Goal: Task Accomplishment & Management: Complete application form

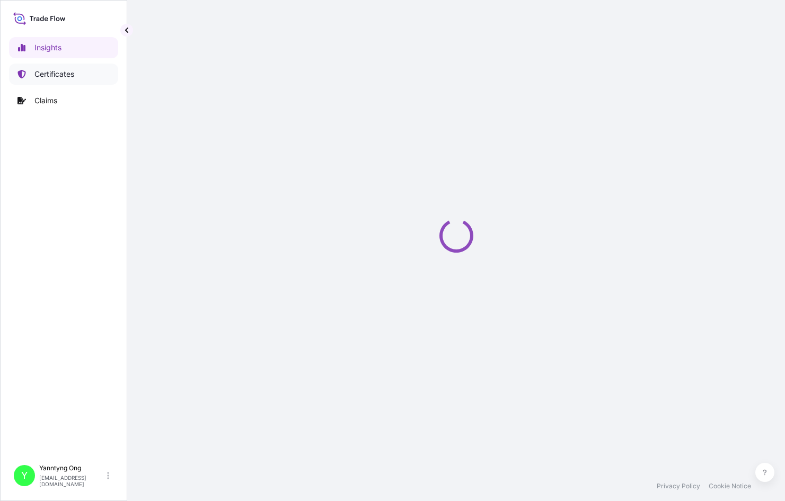
select select "2025"
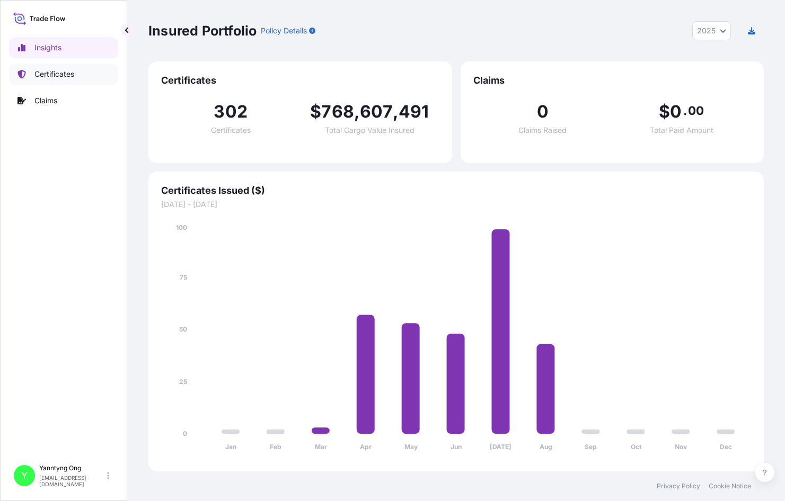
click at [48, 72] on p "Certificates" at bounding box center [54, 74] width 40 height 11
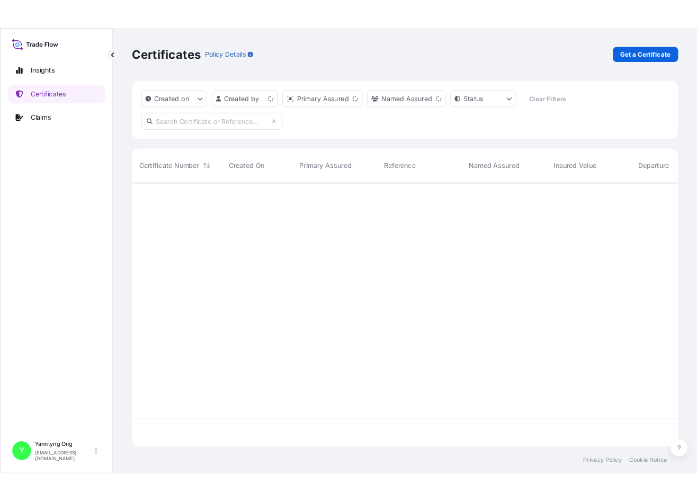
scroll to position [296, 607]
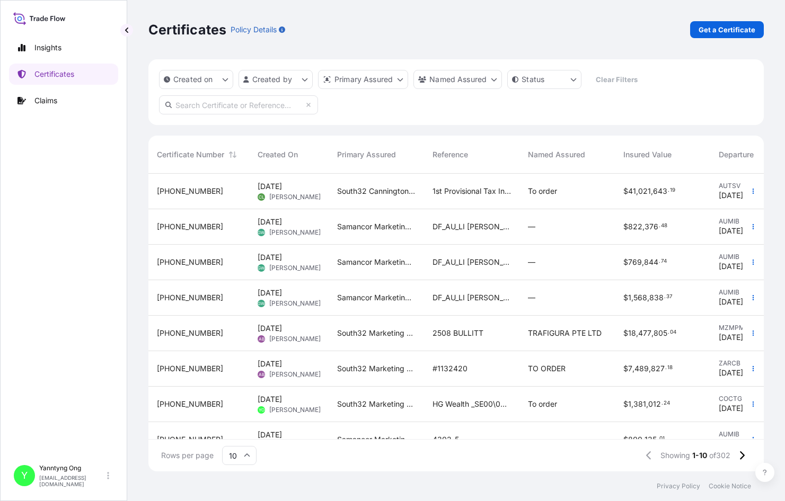
click at [453, 37] on div "Certificates Policy Details Get a Certificate" at bounding box center [455, 29] width 615 height 17
click at [240, 101] on input "text" at bounding box center [238, 104] width 159 height 19
paste input "[PHONE_NUMBER]"
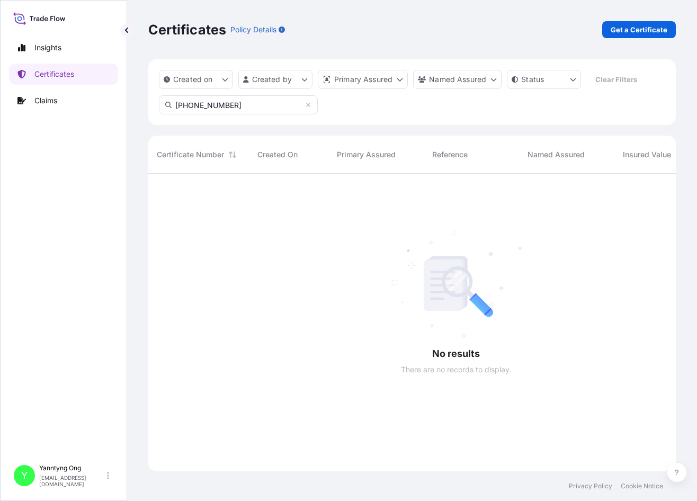
scroll to position [328, 520]
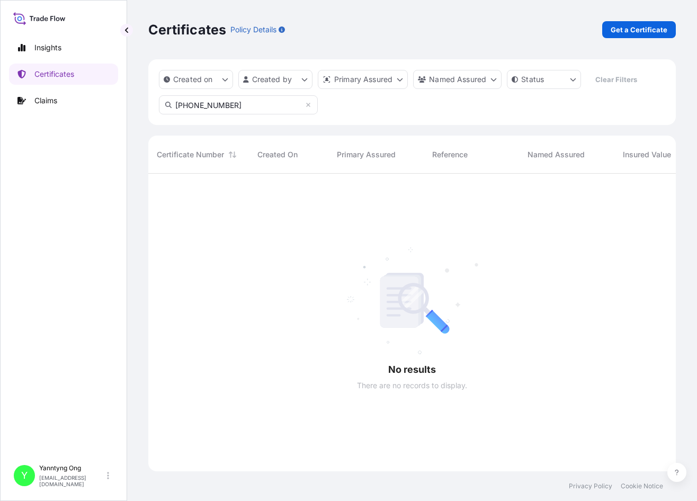
click at [223, 105] on input "[PHONE_NUMBER]" at bounding box center [238, 104] width 159 height 19
type input "31709-141"
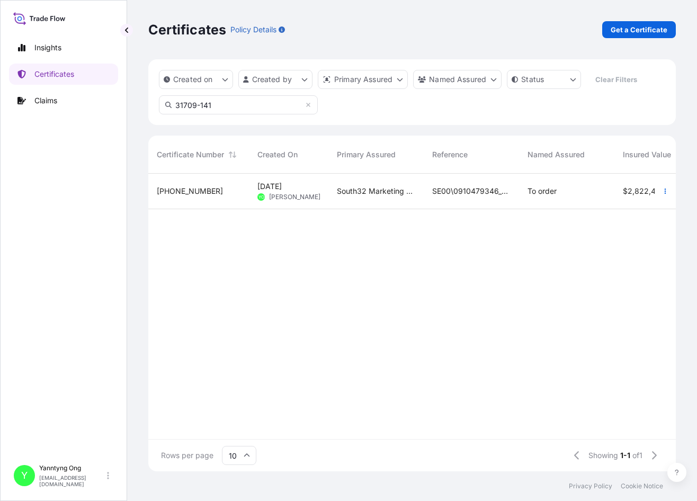
click at [299, 194] on span "[PERSON_NAME]" at bounding box center [294, 197] width 51 height 8
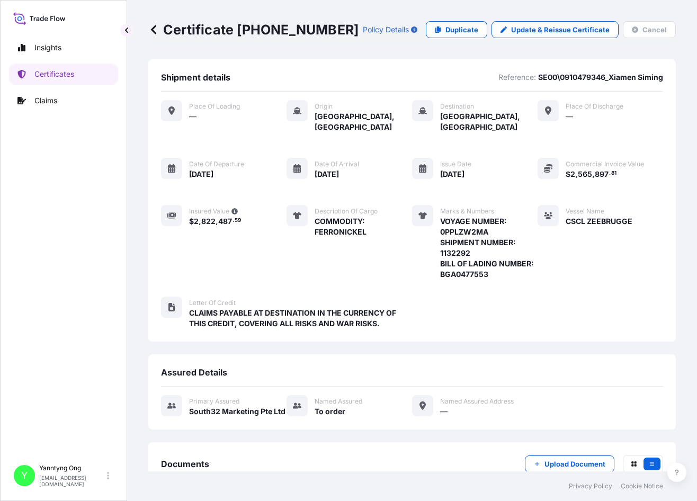
drag, startPoint x: 603, startPoint y: 55, endPoint x: 582, endPoint y: 49, distance: 21.9
click at [603, 55] on div "Certificate [PHONE_NUMBER] Policy Details Duplicate Update & Reissue Certificat…" at bounding box center [412, 29] width 528 height 59
click at [456, 30] on p "Duplicate" at bounding box center [462, 29] width 33 height 11
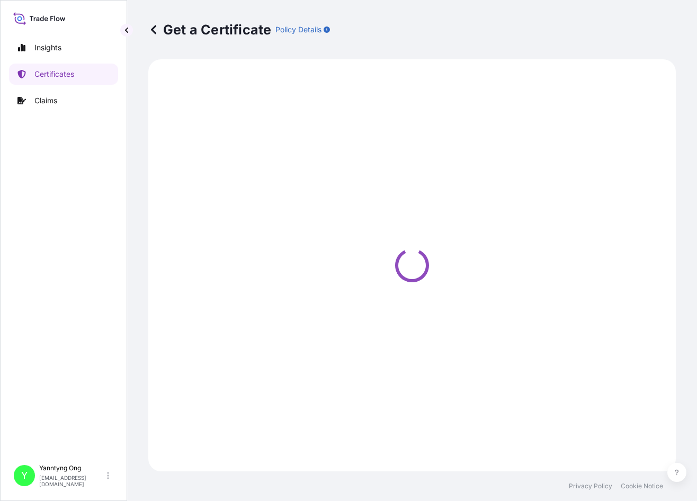
select select "Sea"
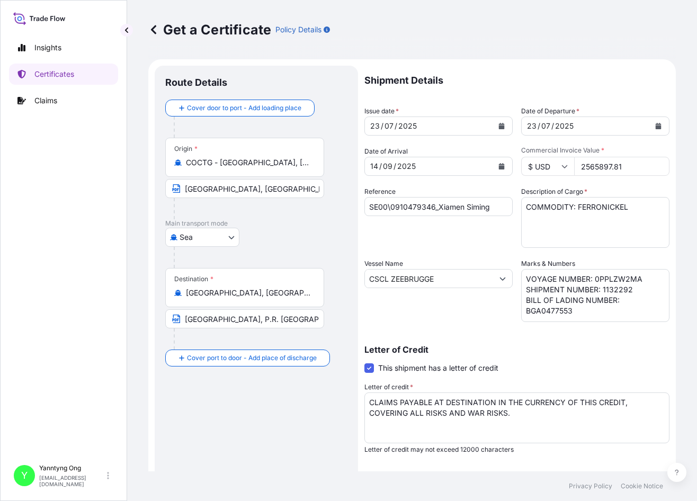
select select "31709"
drag, startPoint x: 621, startPoint y: 168, endPoint x: 466, endPoint y: 151, distance: 155.7
click at [466, 151] on div "Shipment Details Issue date * [DATE] Date of Departure * [DATE] Date of Arrival…" at bounding box center [517, 318] width 305 height 505
click at [609, 166] on input "1234" at bounding box center [621, 166] width 95 height 19
type input "1234543.19"
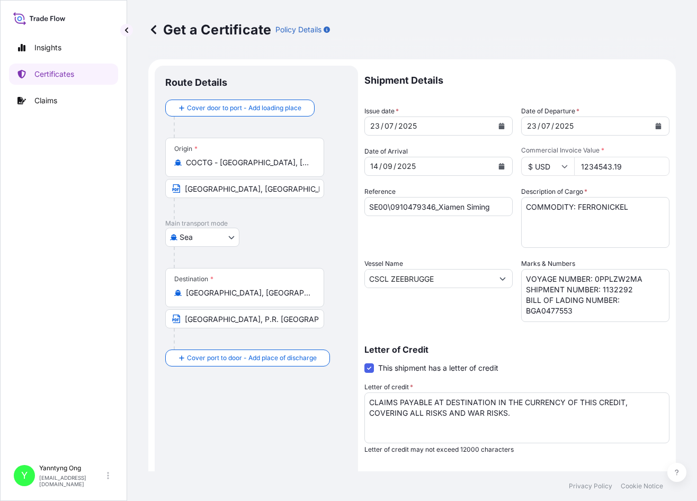
click at [421, 207] on input "SE00\0910479346_Xiamen Siming" at bounding box center [439, 206] width 148 height 19
type input "SE00\0910479649_Xiamen Siming"
drag, startPoint x: 591, startPoint y: 278, endPoint x: 640, endPoint y: 277, distance: 48.8
click at [640, 277] on textarea "VOYAGE NUMBER: 0PPLZW2MA SHIPMENT NUMBER: 1132292 BILL OF LADING NUMBER: BGA047…" at bounding box center [595, 295] width 148 height 53
paste textarea "533W"
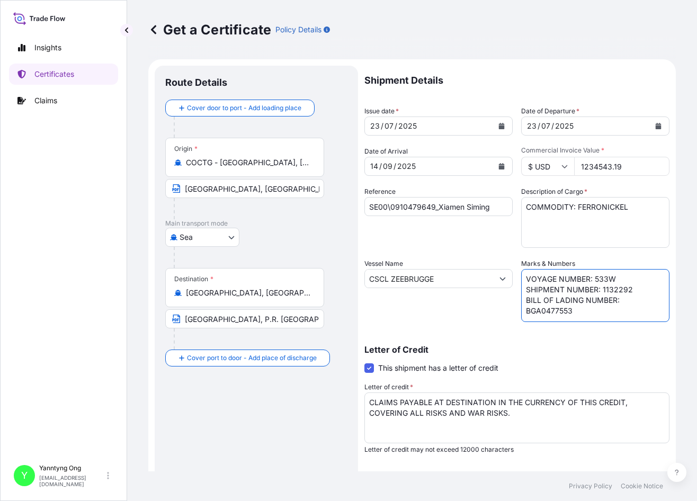
click at [614, 288] on textarea "VOYAGE NUMBER: 0PPLZW2MA SHIPMENT NUMBER: 1132292 BILL OF LADING NUMBER: BGA047…" at bounding box center [595, 295] width 148 height 53
type textarea "VOYAGE NUMBER: 533W SHIPMENT NUMBER: 1132537 BILL OF LADING NUMBER: BGA0477553"
click at [430, 246] on div "Reference SE00\0910479649_Xiamen Siming" at bounding box center [439, 217] width 148 height 61
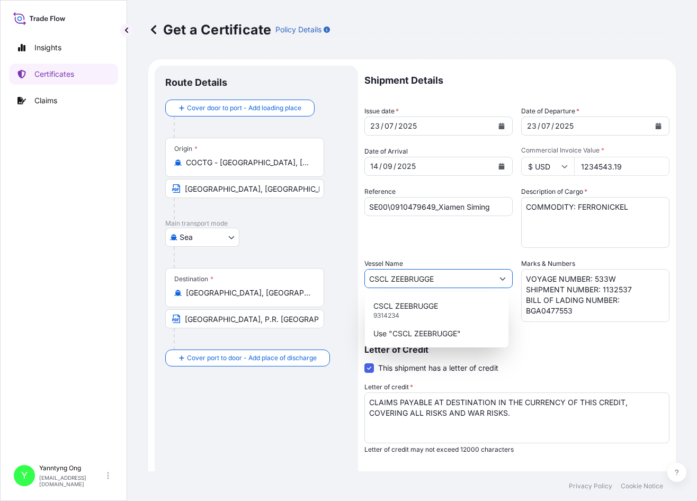
click at [495, 275] on button "Show suggestions" at bounding box center [502, 278] width 19 height 19
type input "C"
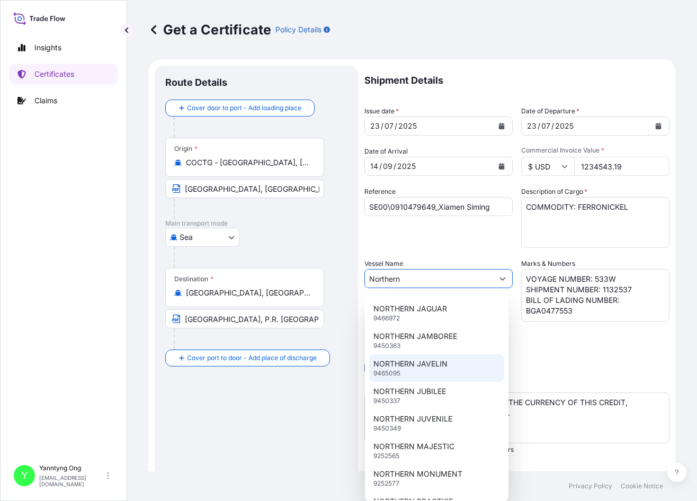
scroll to position [53, 0]
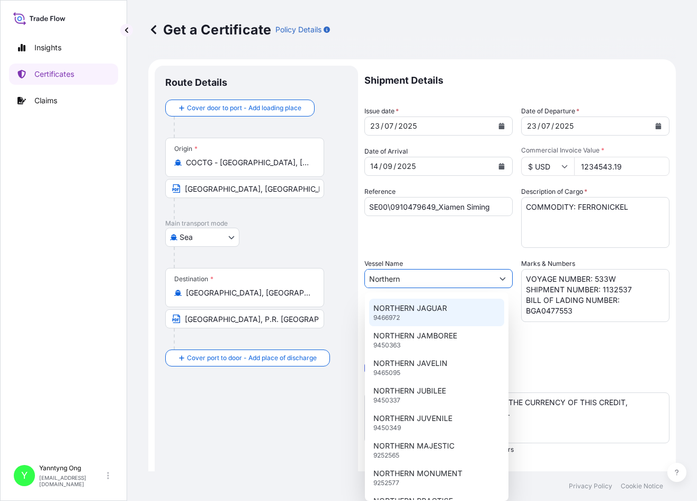
click at [415, 315] on div "NORTHERN JAGUAR 9466972" at bounding box center [436, 313] width 135 height 28
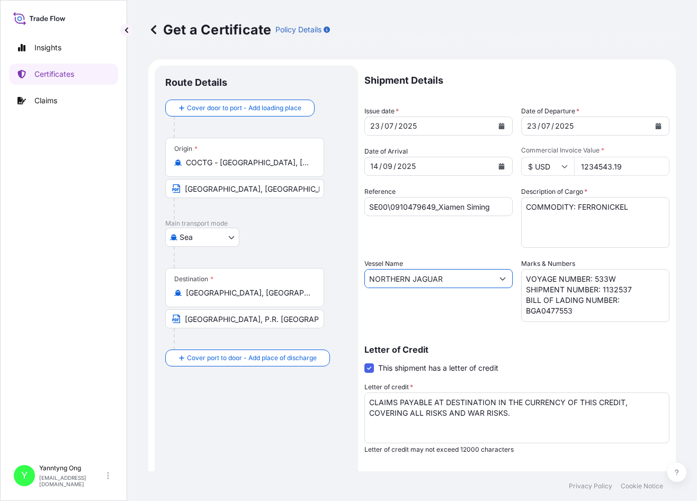
type input "NORTHERN JAGUAR"
click at [500, 126] on icon "Calendar" at bounding box center [502, 126] width 6 height 6
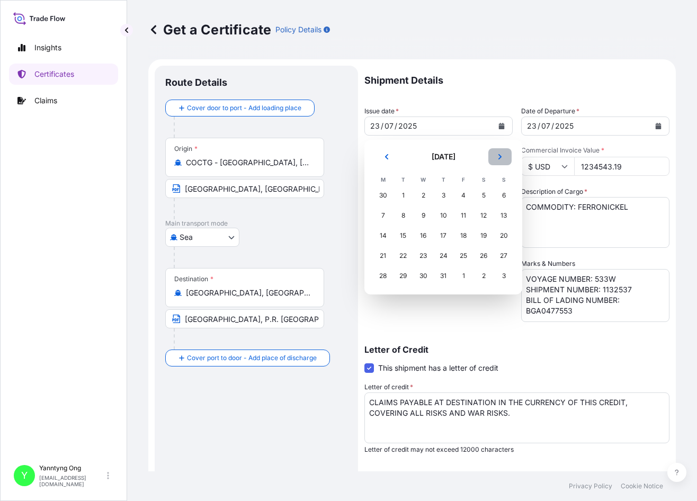
click at [500, 157] on icon "Next" at bounding box center [500, 157] width 6 height 6
click at [404, 275] on div "26" at bounding box center [403, 276] width 19 height 19
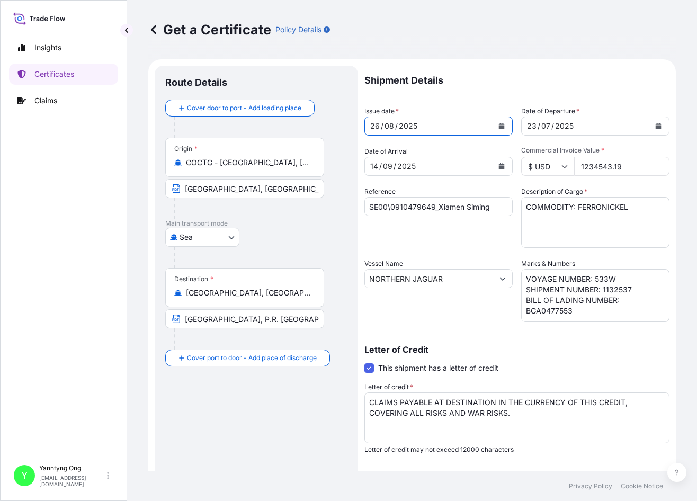
click at [569, 121] on div "2025" at bounding box center [564, 126] width 21 height 13
click at [656, 126] on icon "Calendar" at bounding box center [659, 126] width 6 height 6
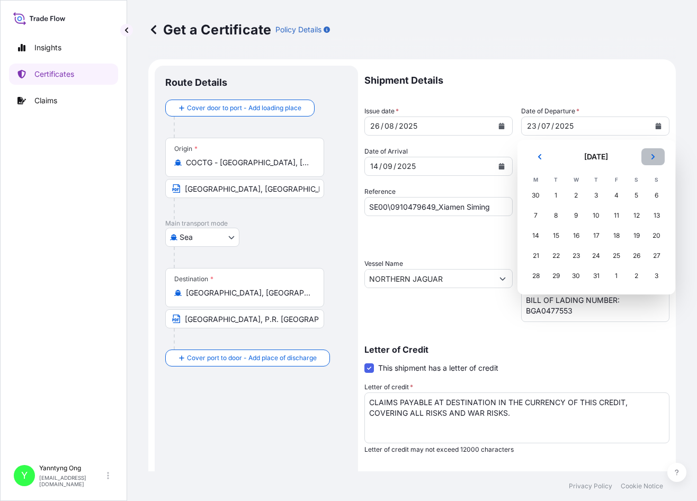
click at [651, 158] on icon "Next" at bounding box center [653, 157] width 6 height 6
click at [560, 272] on div "26" at bounding box center [556, 276] width 19 height 19
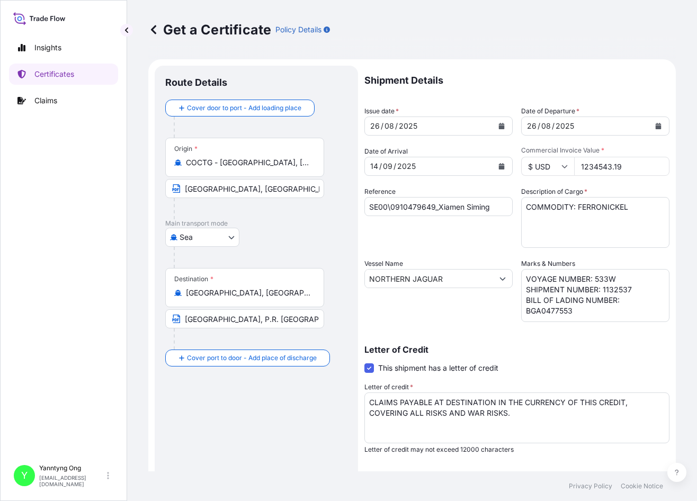
click at [621, 350] on p "Letter of Credit" at bounding box center [517, 350] width 305 height 8
drag, startPoint x: 572, startPoint y: 311, endPoint x: 512, endPoint y: 316, distance: 60.6
click at [512, 316] on div "Shipment Details Issue date * [DATE] Date of Departure * [DATE] Date of Arrival…" at bounding box center [517, 318] width 305 height 505
paste textarea "257013325"
type textarea "VOYAGE NUMBER: 533W SHIPMENT NUMBER: 1132537 BILL OF LADING NUMBER: 257013325"
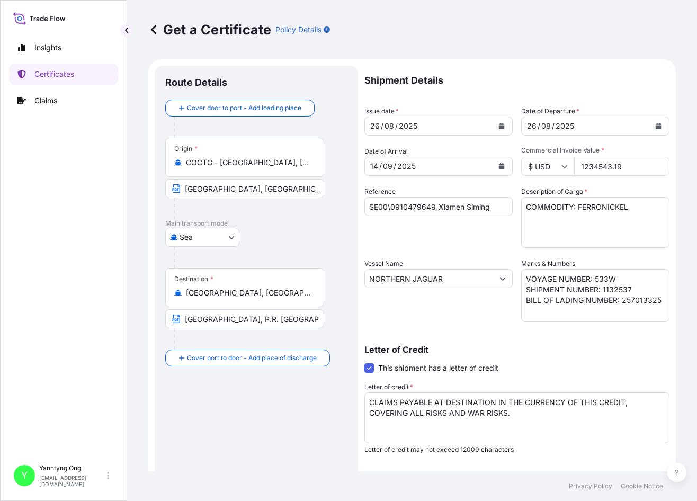
click at [436, 226] on div "Reference SE00\0910479649_Xiamen Siming" at bounding box center [439, 217] width 148 height 61
click at [499, 163] on icon "Calendar" at bounding box center [502, 166] width 6 height 6
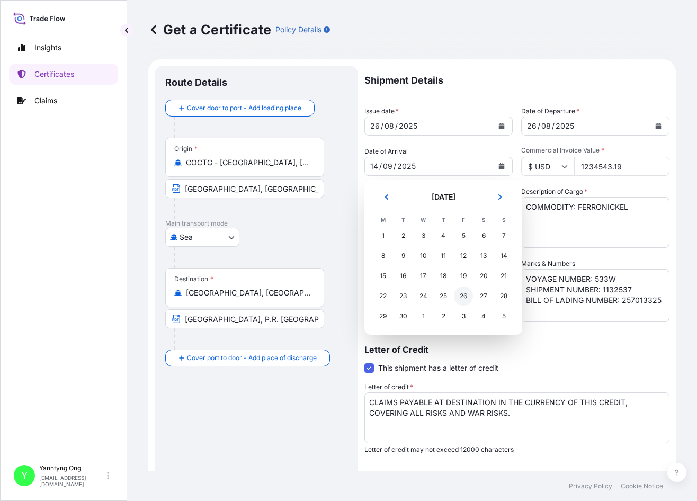
click at [464, 298] on div "26" at bounding box center [463, 296] width 19 height 19
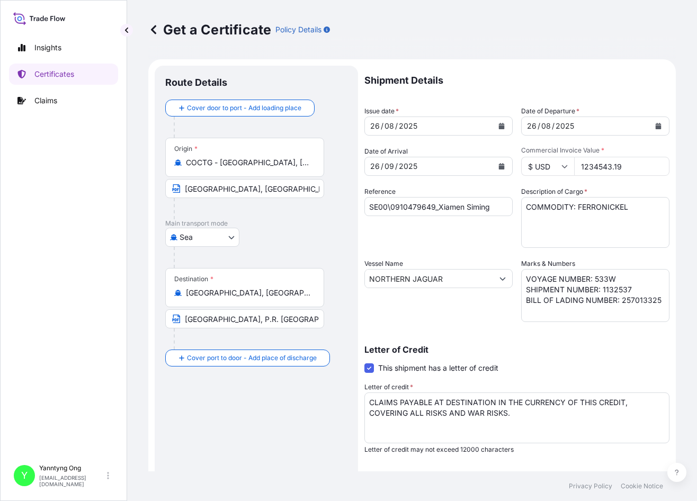
click at [462, 232] on div "Reference SE00\0910479649_Xiamen Siming" at bounding box center [439, 217] width 148 height 61
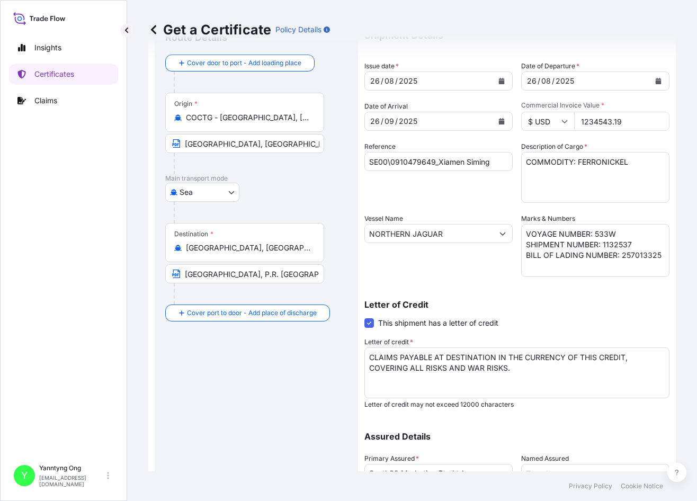
scroll to position [135, 0]
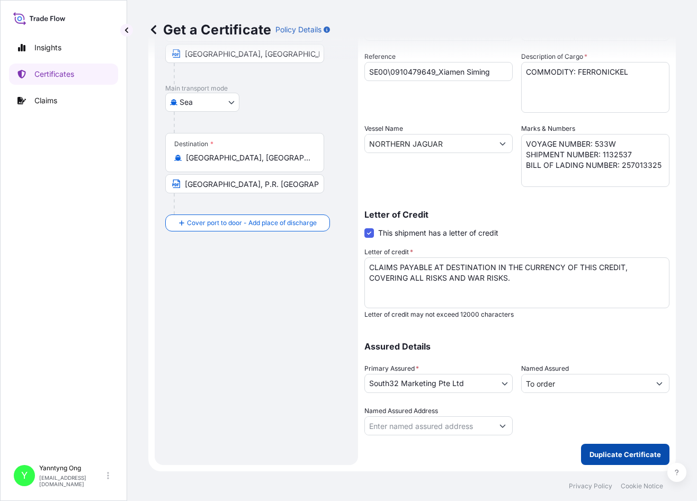
click at [614, 454] on p "Duplicate Certificate" at bounding box center [626, 454] width 72 height 11
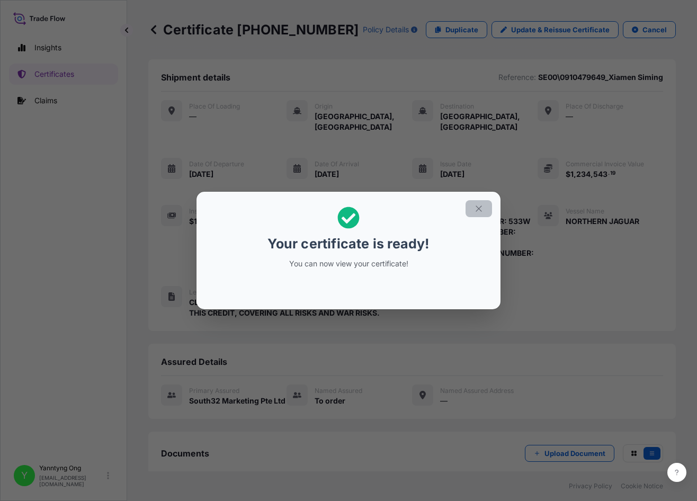
click at [480, 209] on icon "button" at bounding box center [479, 209] width 10 height 10
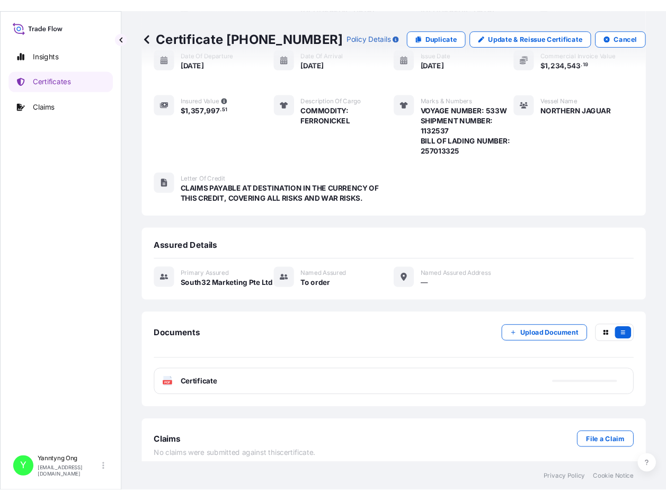
scroll to position [126, 0]
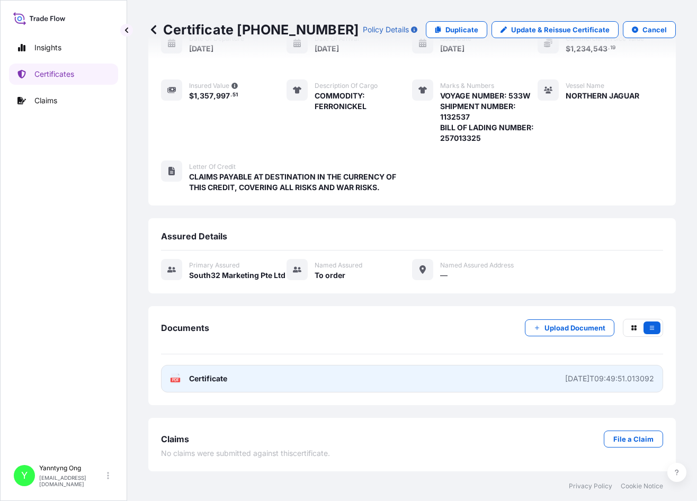
click at [206, 382] on span "Certificate" at bounding box center [208, 379] width 38 height 11
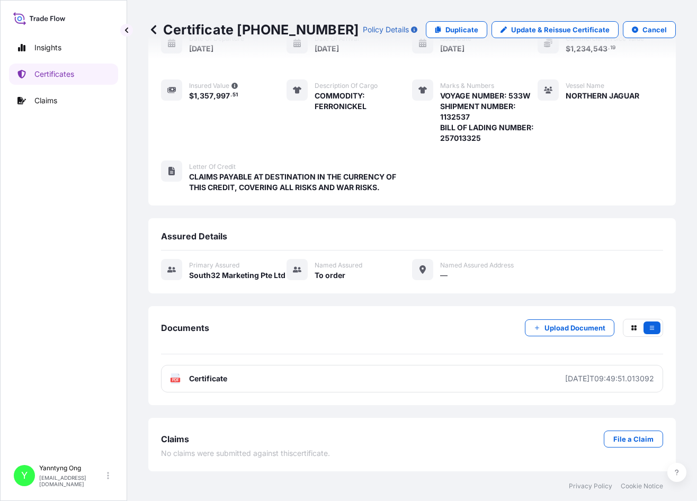
click at [460, 165] on div "Place of Loading — Origin [GEOGRAPHIC_DATA], [GEOGRAPHIC_DATA] Destination [GEO…" at bounding box center [412, 89] width 502 height 246
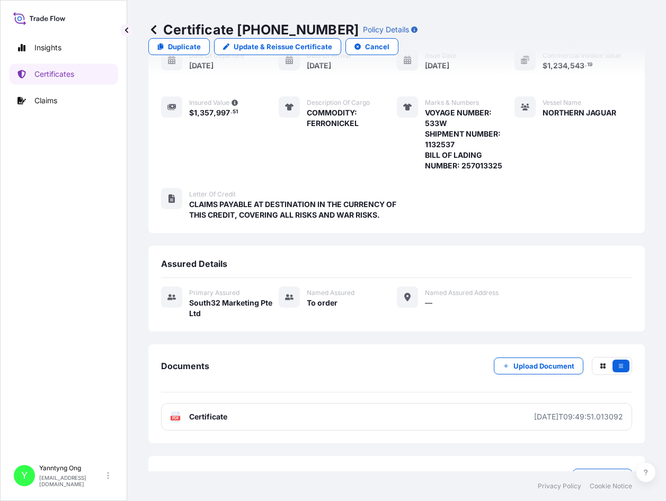
click at [484, 205] on div "Place of Loading — Origin [GEOGRAPHIC_DATA], [GEOGRAPHIC_DATA] Destination [GEO…" at bounding box center [396, 111] width 471 height 257
click at [574, 163] on div "Place of Loading — Origin [GEOGRAPHIC_DATA], [GEOGRAPHIC_DATA] Destination [GEO…" at bounding box center [396, 111] width 471 height 257
click at [277, 156] on div "Place of Loading — Origin [GEOGRAPHIC_DATA], [GEOGRAPHIC_DATA] Destination [GEO…" at bounding box center [396, 111] width 471 height 257
click at [56, 78] on p "Certificates" at bounding box center [54, 74] width 40 height 11
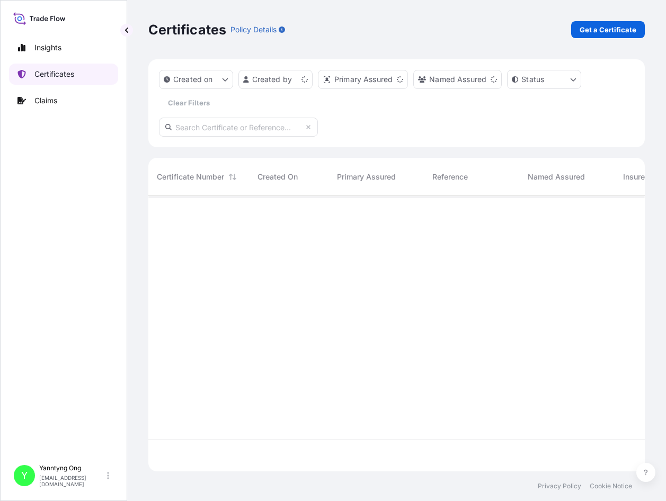
scroll to position [273, 489]
click at [204, 128] on input "text" at bounding box center [238, 127] width 159 height 19
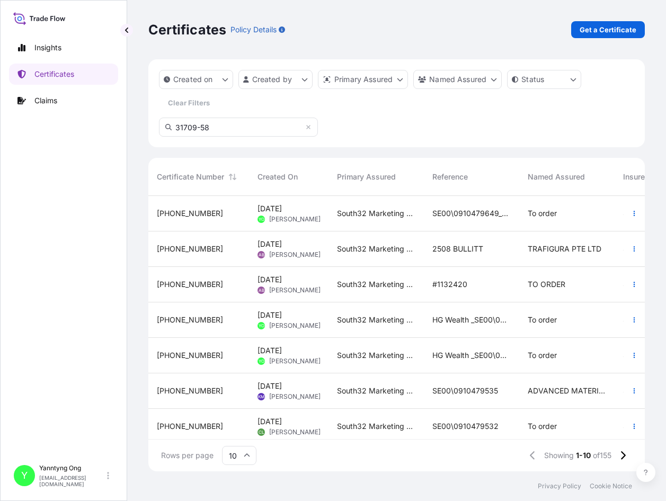
click at [201, 130] on input "31709-58" at bounding box center [238, 127] width 159 height 19
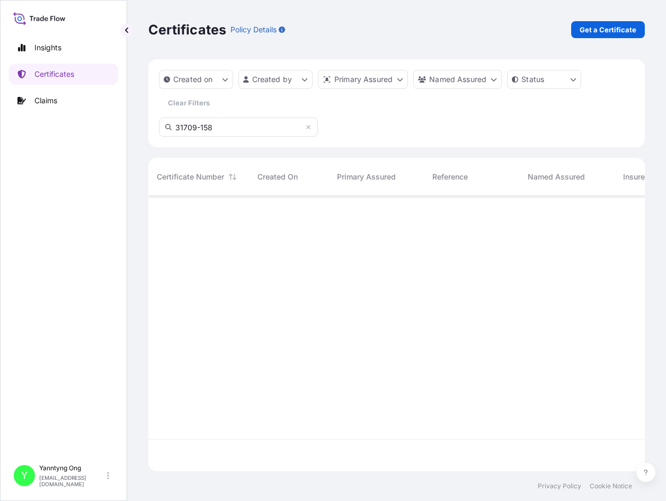
click at [246, 135] on input "31709-158" at bounding box center [238, 127] width 159 height 19
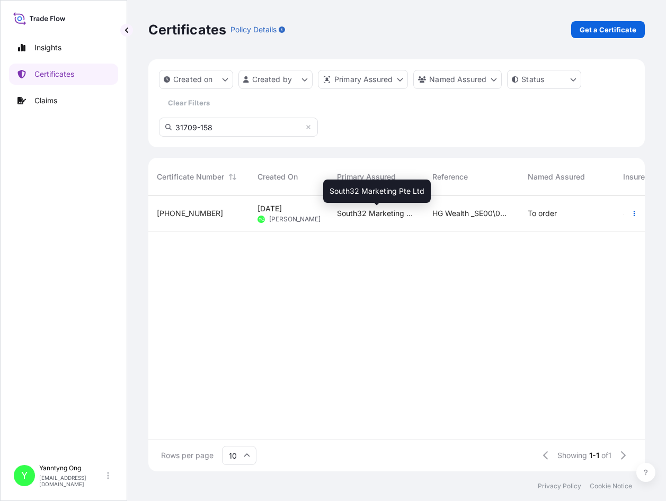
type input "31709-158"
click at [360, 209] on span "South32 Marketing Pte Ltd" at bounding box center [376, 213] width 78 height 11
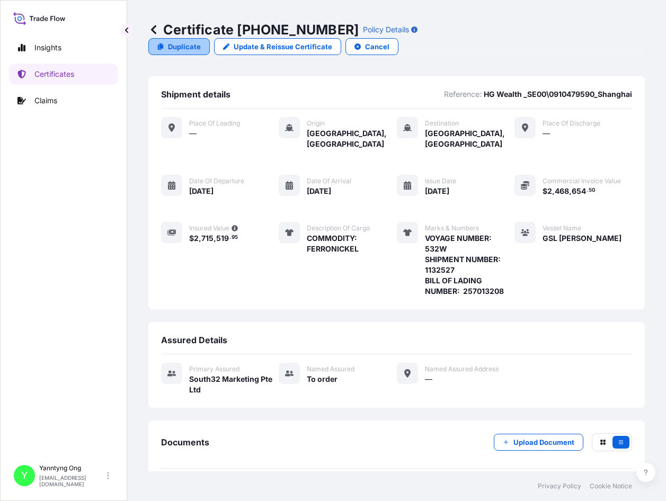
click at [201, 41] on p "Duplicate" at bounding box center [184, 46] width 33 height 11
select select "Sea"
select select "31709"
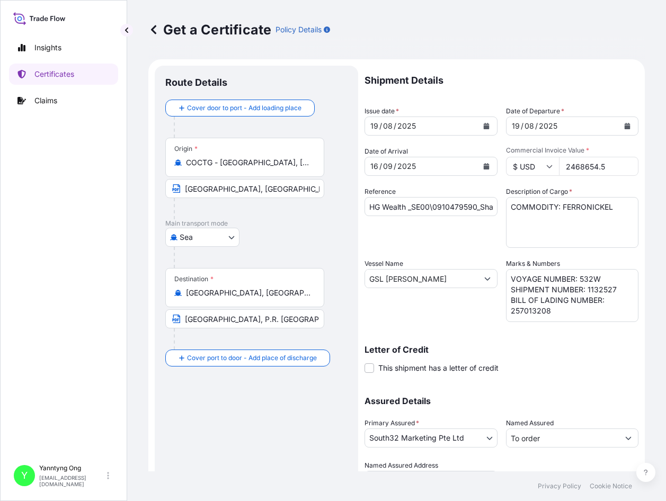
click at [568, 160] on input "2468654.5" at bounding box center [599, 166] width 80 height 19
drag, startPoint x: 602, startPoint y: 167, endPoint x: 333, endPoint y: 145, distance: 269.6
click at [333, 145] on form "Route Details Cover door to port - Add loading place Place of loading Road / [G…" at bounding box center [396, 292] width 497 height 467
click at [599, 170] on input "1189174" at bounding box center [599, 166] width 80 height 19
type input "1189174.7"
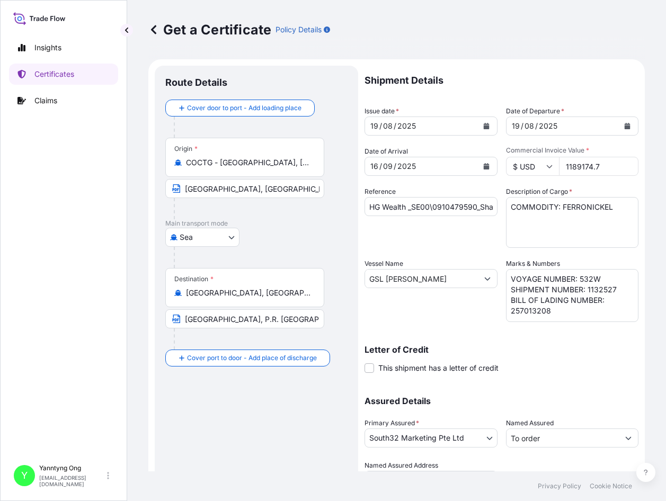
click at [415, 157] on div "[DATE]" at bounding box center [421, 166] width 113 height 19
click at [464, 206] on input "HG Wealth _SE00\0910479590_Shanghai" at bounding box center [431, 206] width 133 height 19
type input "HG Wealth _SE00\0910479650_Shanghai"
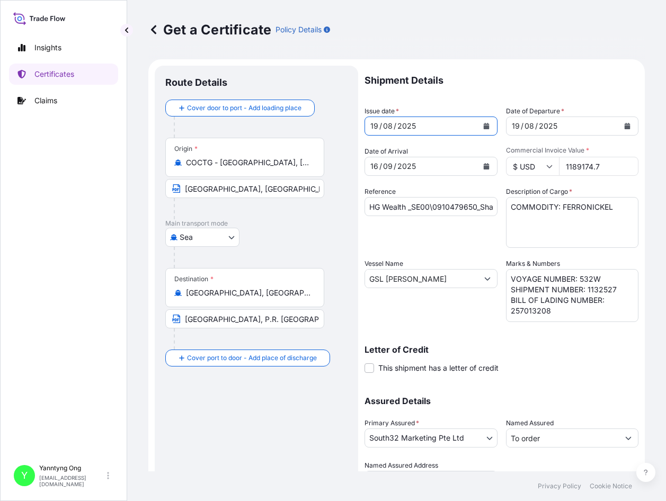
click at [478, 122] on button "Calendar" at bounding box center [486, 126] width 17 height 17
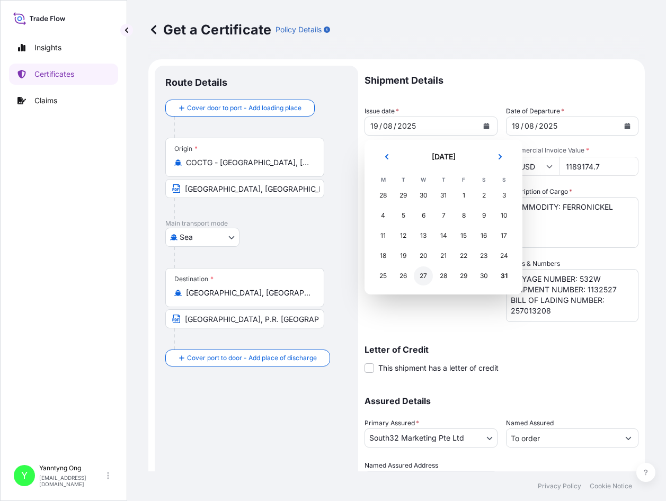
click at [424, 276] on div "27" at bounding box center [423, 276] width 19 height 19
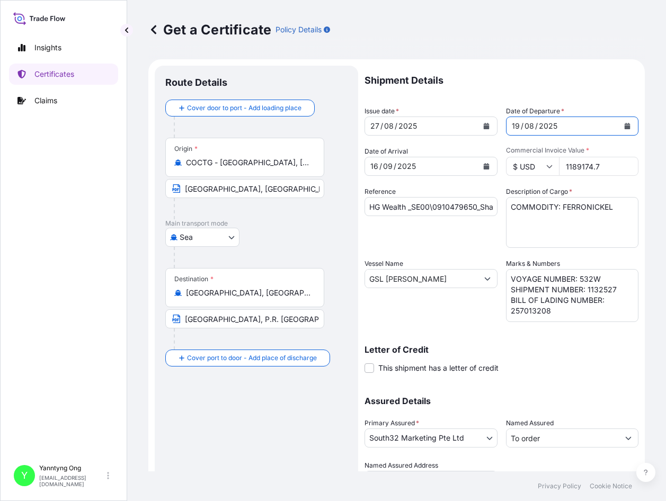
click at [624, 123] on icon "Calendar" at bounding box center [627, 126] width 6 height 6
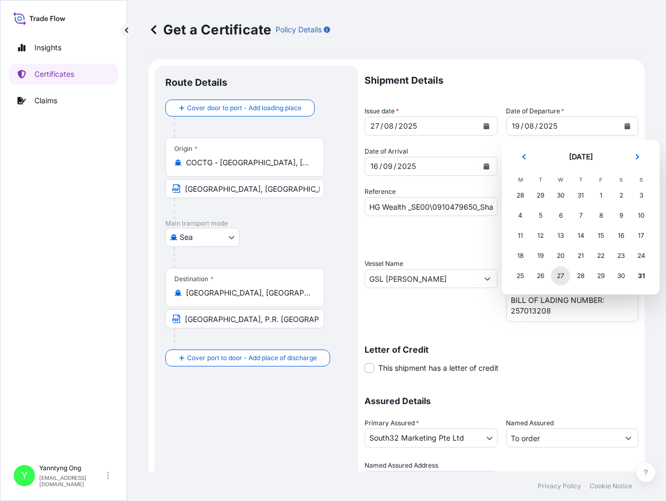
click at [561, 273] on div "27" at bounding box center [560, 276] width 19 height 19
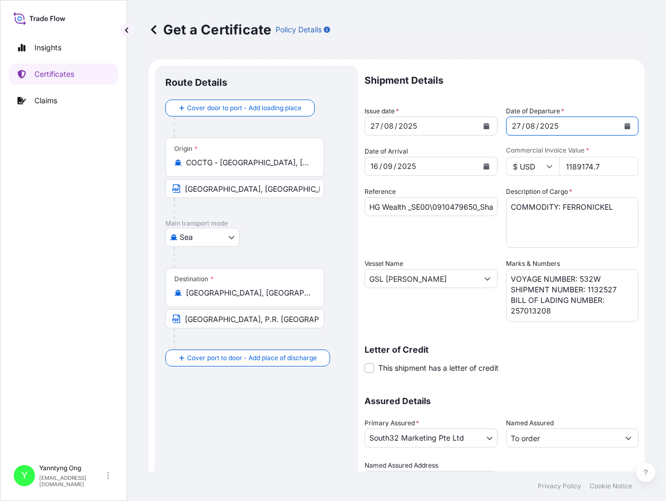
click at [483, 166] on icon "Calendar" at bounding box center [486, 166] width 6 height 6
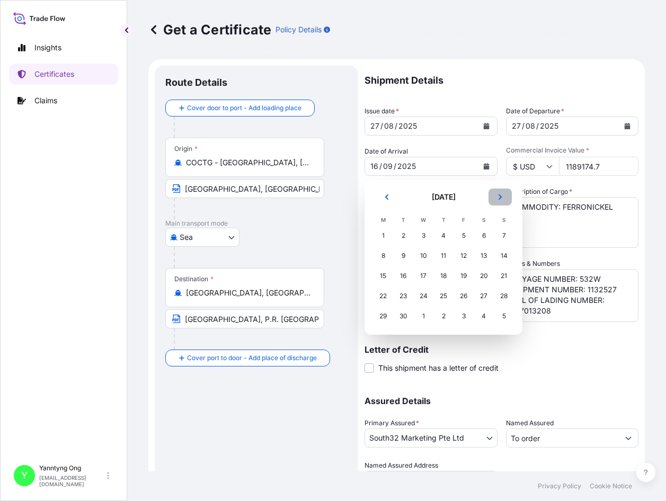
click at [498, 196] on icon "Next" at bounding box center [500, 197] width 6 height 6
click at [507, 275] on div "19" at bounding box center [503, 276] width 19 height 19
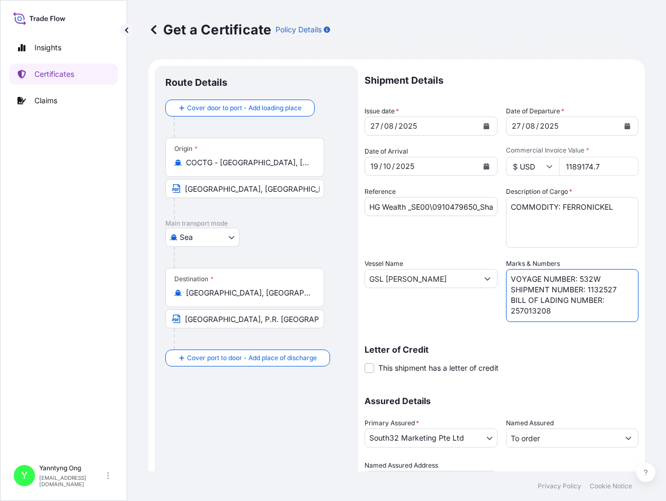
drag, startPoint x: 574, startPoint y: 277, endPoint x: 608, endPoint y: 277, distance: 34.4
click at [608, 277] on textarea "VOYAGE NUMBER: 532W SHIPMENT NUMBER: 1132527 BILL OF LADING NUMBER: 257013208" at bounding box center [572, 295] width 133 height 53
paste textarea "0PPLDW2MA"
drag, startPoint x: 599, startPoint y: 291, endPoint x: 620, endPoint y: 292, distance: 20.7
click at [620, 292] on textarea "VOYAGE NUMBER: 532W SHIPMENT NUMBER: 1132527 BILL OF LADING NUMBER: 257013208" at bounding box center [572, 295] width 133 height 53
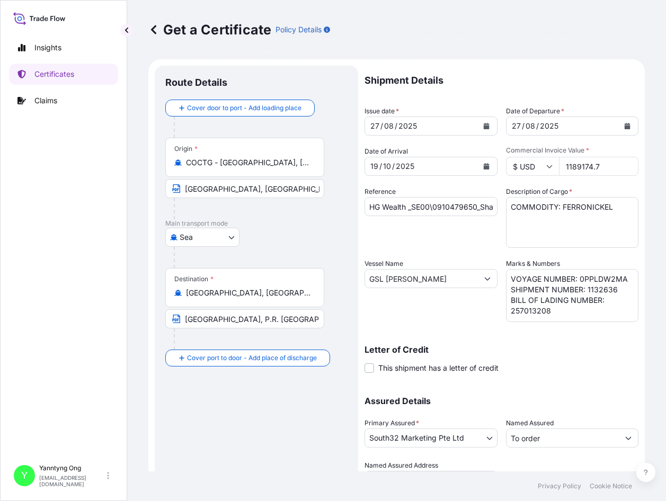
click at [408, 17] on div "Get a Certificate Policy Details" at bounding box center [396, 29] width 497 height 59
click at [579, 375] on div "Shipment Details Issue date * [DATE] Date of Departure * [DATE] Date of Arrival…" at bounding box center [502, 278] width 274 height 425
drag, startPoint x: 550, startPoint y: 311, endPoint x: 497, endPoint y: 313, distance: 53.0
click at [497, 313] on div "Shipment Details Issue date * [DATE] Date of Departure * [DATE] Date of Arrival…" at bounding box center [502, 278] width 274 height 425
paste textarea "BGA0481959"
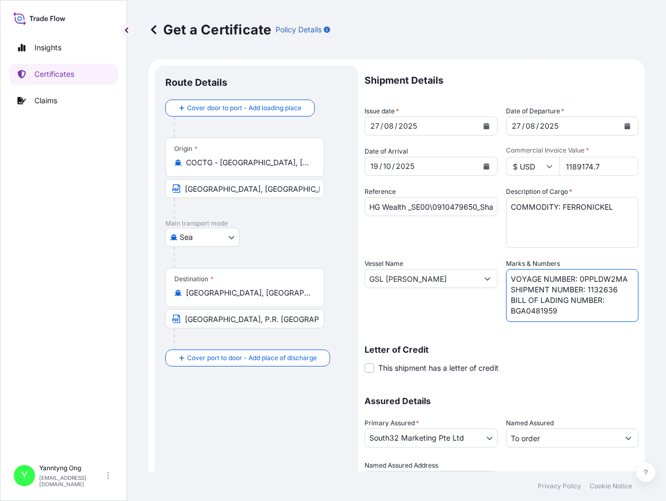
type textarea "VOYAGE NUMBER: 0PPLDW2MA SHIPMENT NUMBER: 1132636 BILL OF LADING NUMBER: BGA048…"
drag, startPoint x: 438, startPoint y: 279, endPoint x: 323, endPoint y: 275, distance: 115.1
click at [323, 275] on form "Route Details Cover door to port - Add loading place Place of loading Road / [G…" at bounding box center [396, 292] width 497 height 467
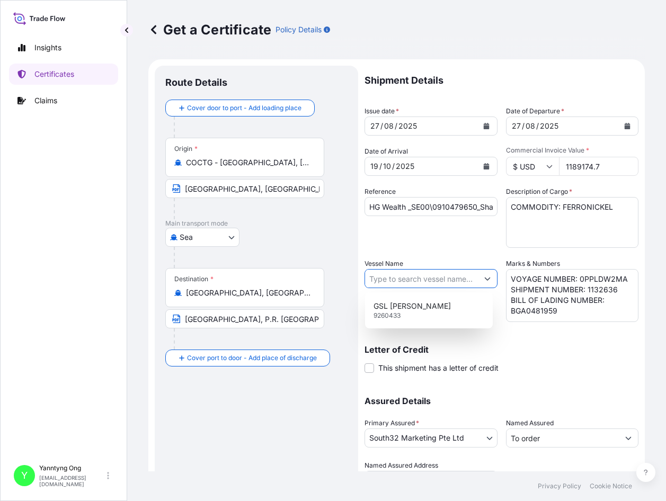
click at [387, 276] on input "Vessel Name" at bounding box center [421, 278] width 113 height 19
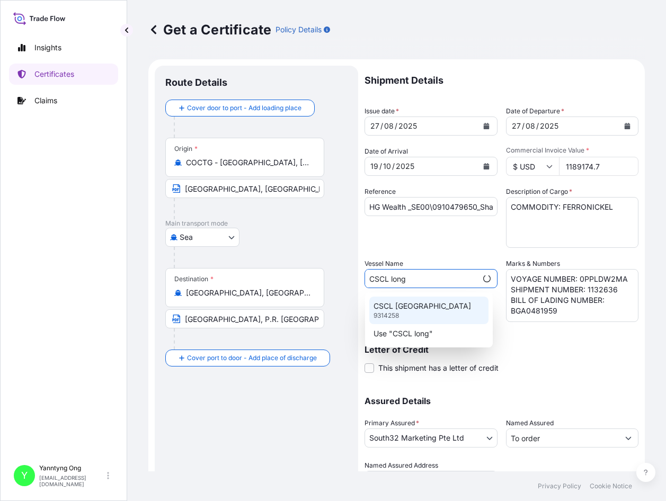
click at [401, 311] on p "CSCL [GEOGRAPHIC_DATA]" at bounding box center [423, 306] width 98 height 11
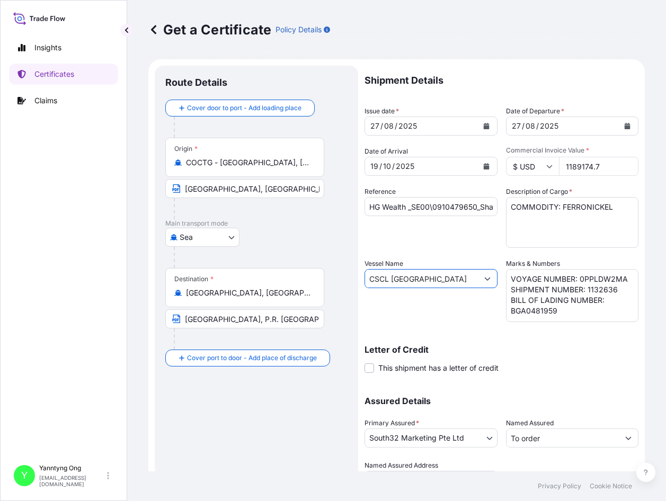
type input "CSCL [GEOGRAPHIC_DATA]"
click at [604, 170] on input "1189174.7" at bounding box center [599, 166] width 80 height 19
type input "1189174.77"
click at [574, 372] on div "Letter of Credit This shipment has a letter of credit Letter of credit * Letter…" at bounding box center [502, 360] width 274 height 28
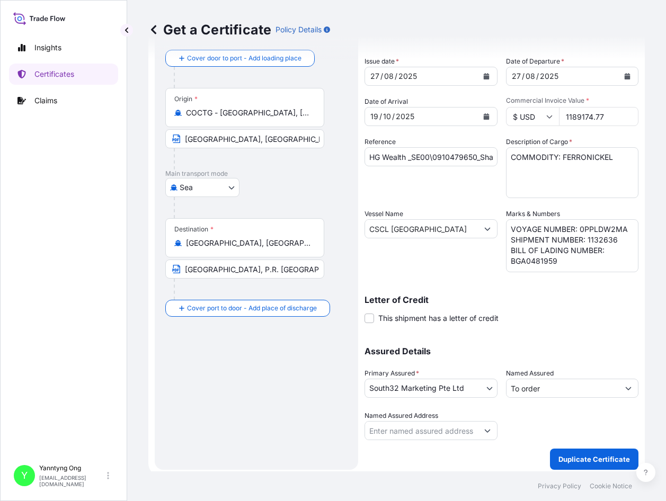
scroll to position [55, 0]
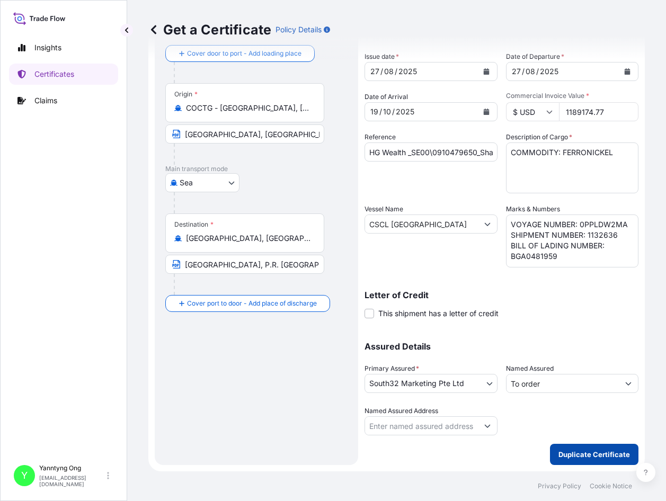
click at [602, 452] on p "Duplicate Certificate" at bounding box center [595, 454] width 72 height 11
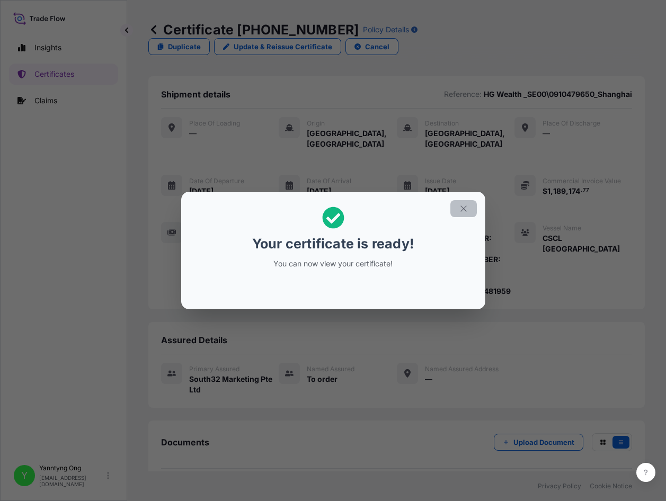
click at [461, 203] on button "button" at bounding box center [463, 208] width 26 height 17
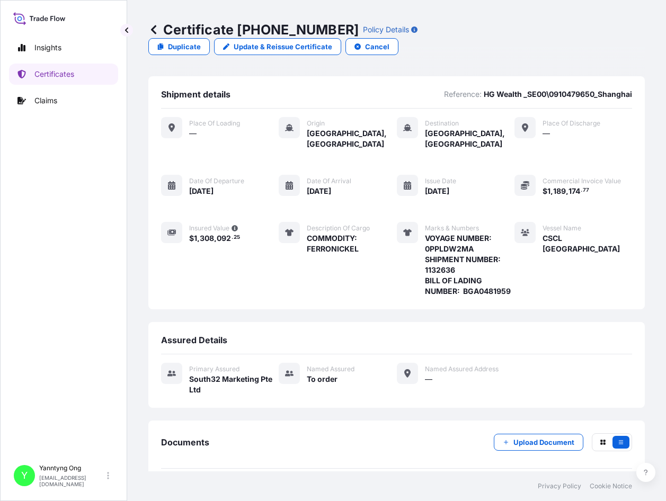
scroll to position [87, 0]
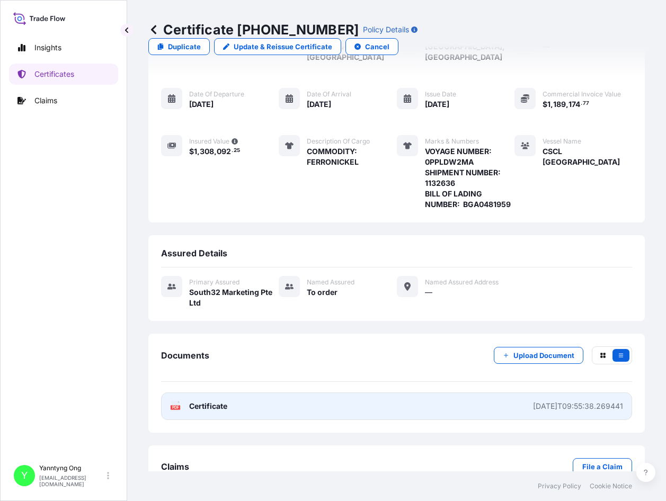
click at [205, 401] on span "Certificate" at bounding box center [208, 406] width 38 height 11
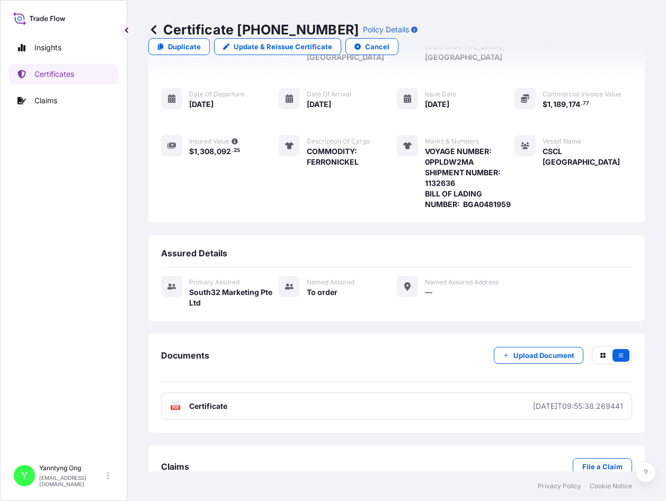
click at [392, 235] on div "Assured Details Primary assured South32 Marketing Pte Ltd Named Assured To orde…" at bounding box center [396, 278] width 497 height 86
click at [61, 73] on p "Certificates" at bounding box center [54, 74] width 40 height 11
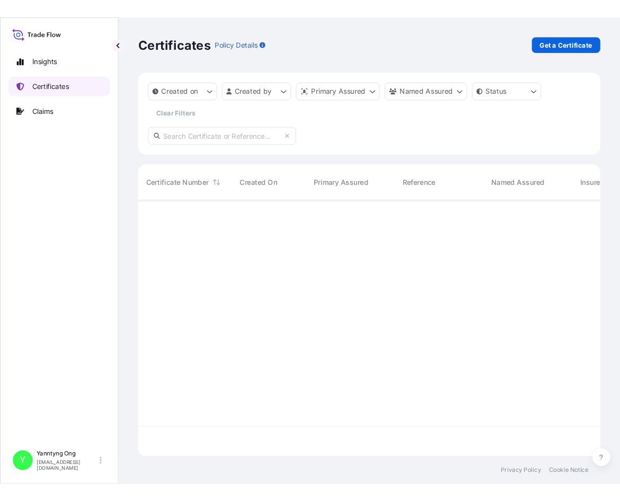
scroll to position [273, 489]
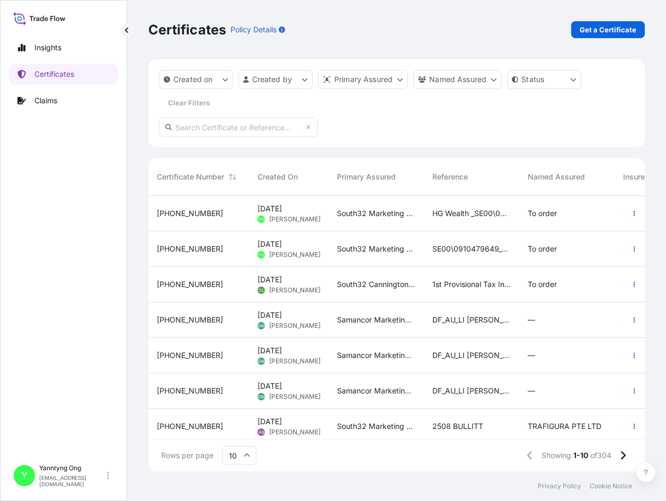
click at [379, 107] on div "Created on Created by Primary Assured Named Assured Status Clear Filters" at bounding box center [396, 90] width 475 height 41
click at [60, 71] on p "Certificates" at bounding box center [54, 74] width 40 height 11
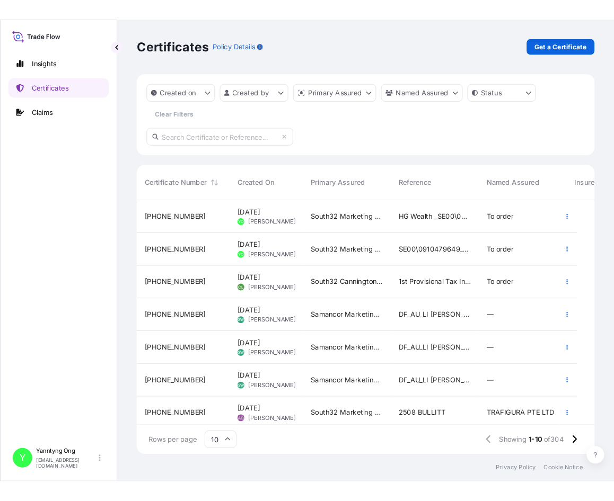
scroll to position [271, 436]
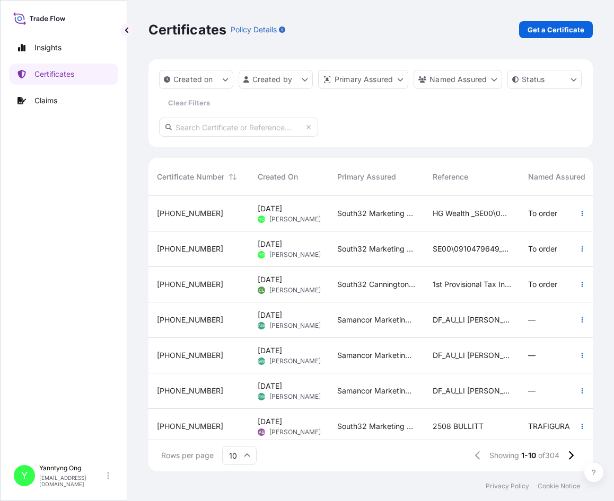
click at [356, 119] on div "Created on Created by Primary Assured Named Assured Status Clear Filters" at bounding box center [370, 103] width 444 height 88
click at [47, 72] on p "Certificates" at bounding box center [54, 74] width 40 height 11
